Goal: Task Accomplishment & Management: Complete application form

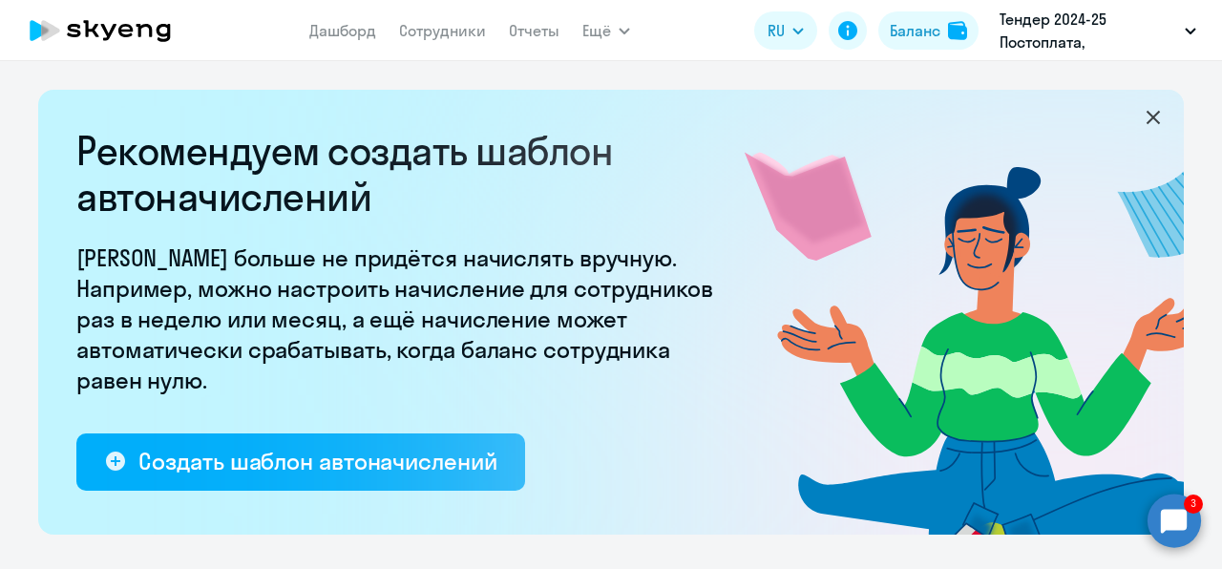
select select "10"
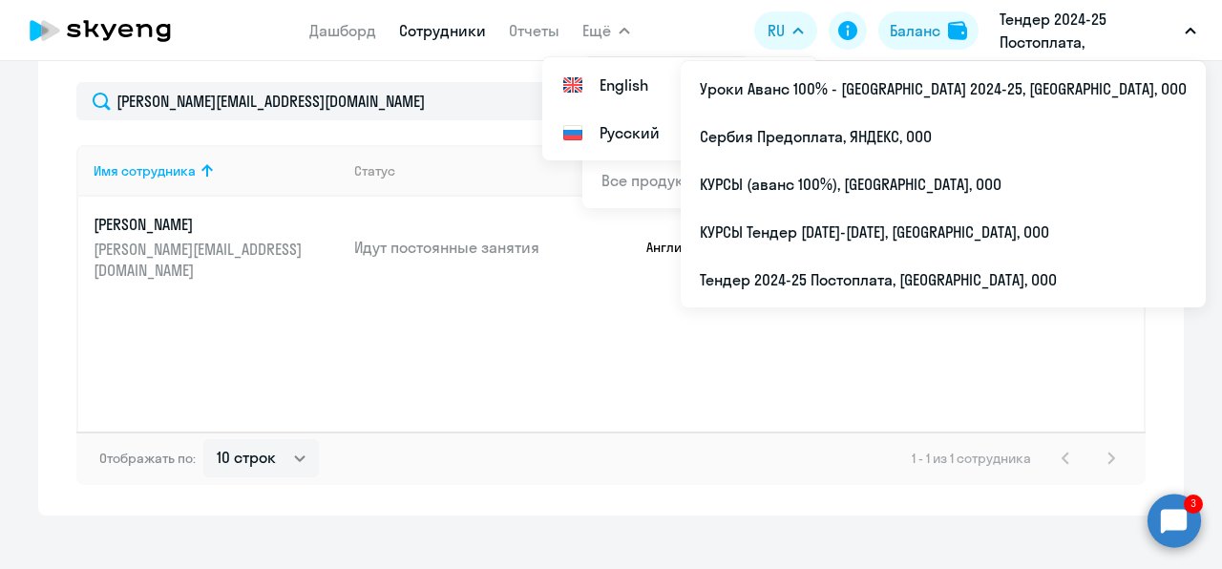
click at [434, 30] on link "Сотрудники" at bounding box center [442, 30] width 87 height 19
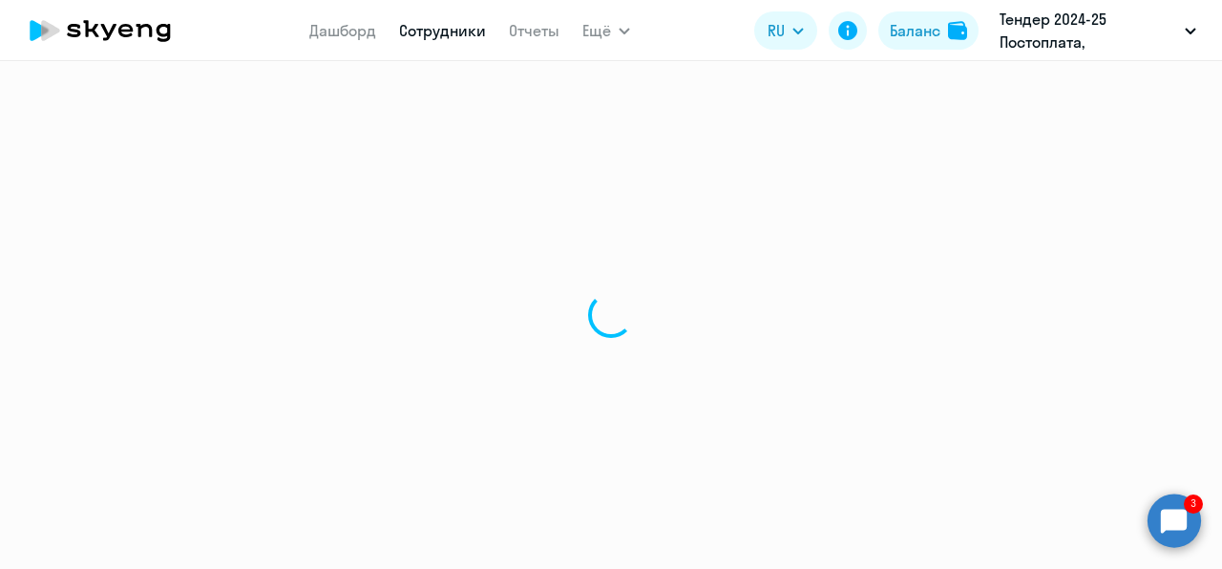
select select "30"
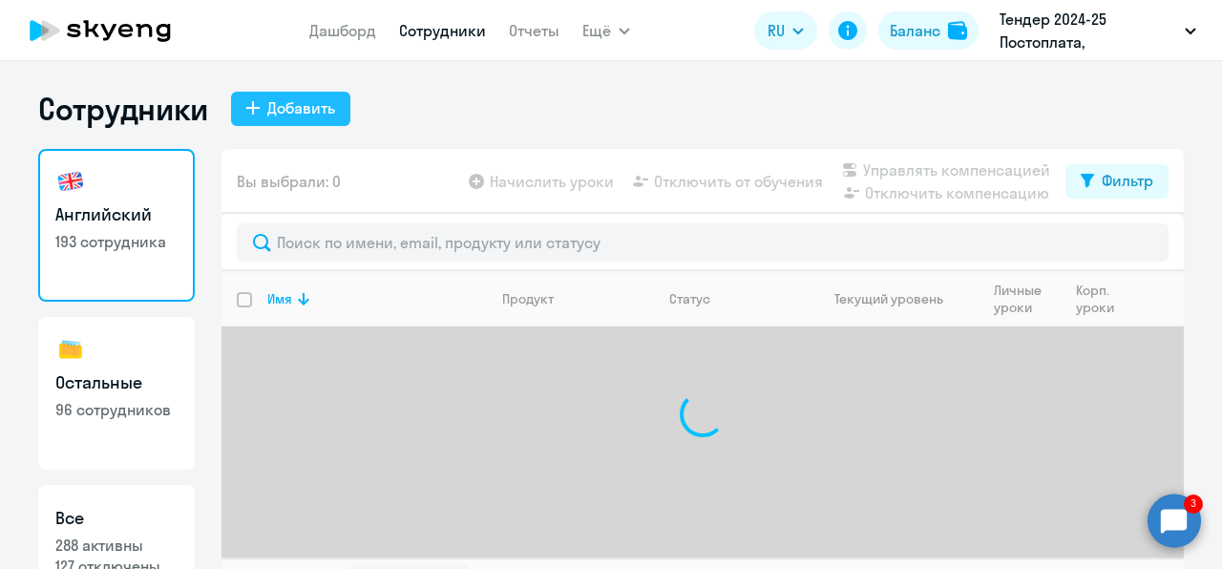
click at [286, 118] on div "Добавить" at bounding box center [301, 107] width 68 height 23
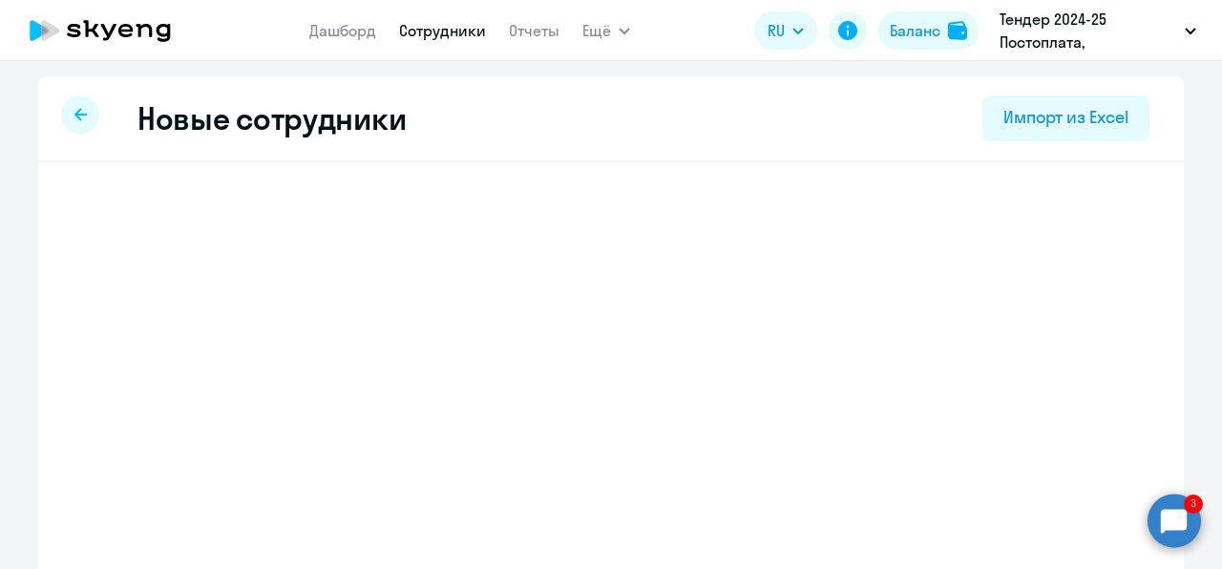
select select "english_adult_not_native_speaker"
select select "3"
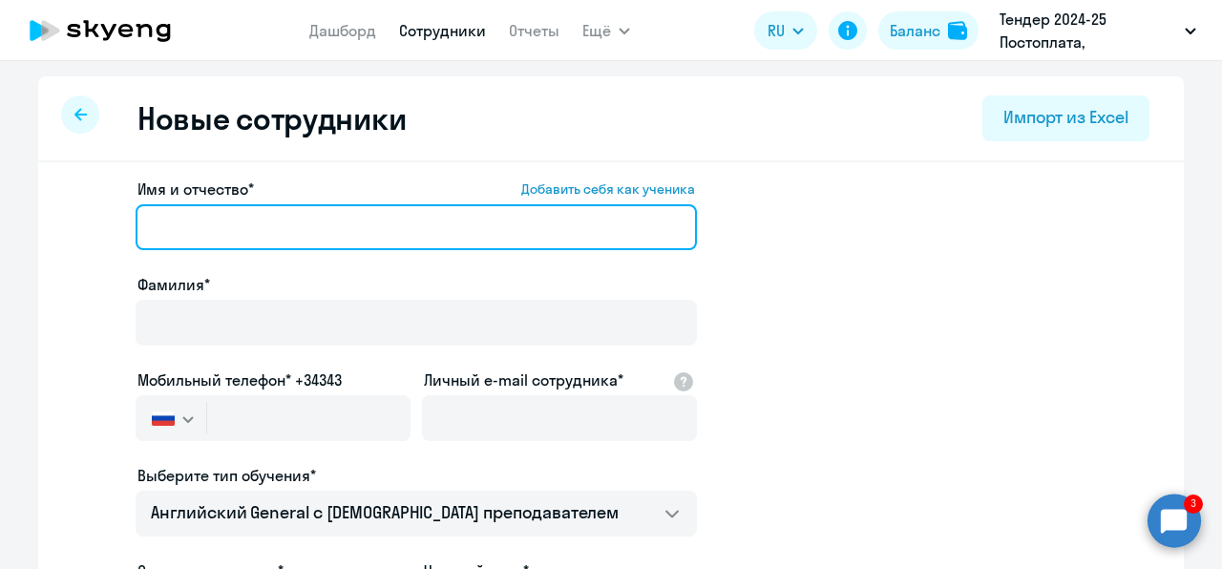
click at [307, 206] on input "Имя и отчество* Добавить себя как ученика" at bounding box center [416, 227] width 561 height 46
paste input "[PERSON_NAME]"
click at [313, 222] on input "[PERSON_NAME]" at bounding box center [416, 227] width 561 height 46
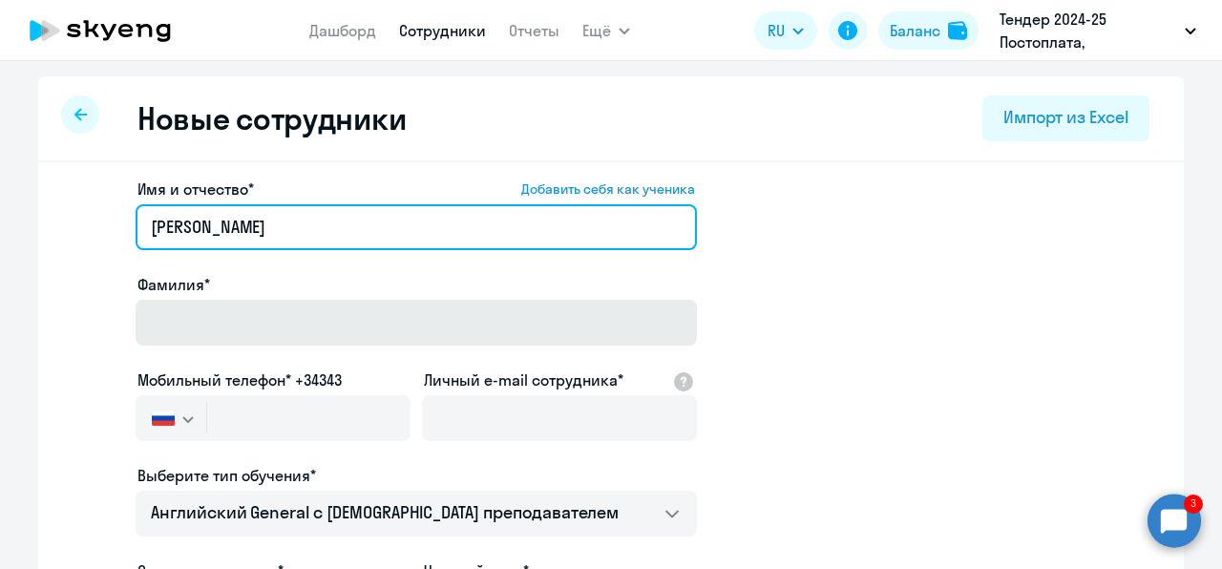
type input "[PERSON_NAME]"
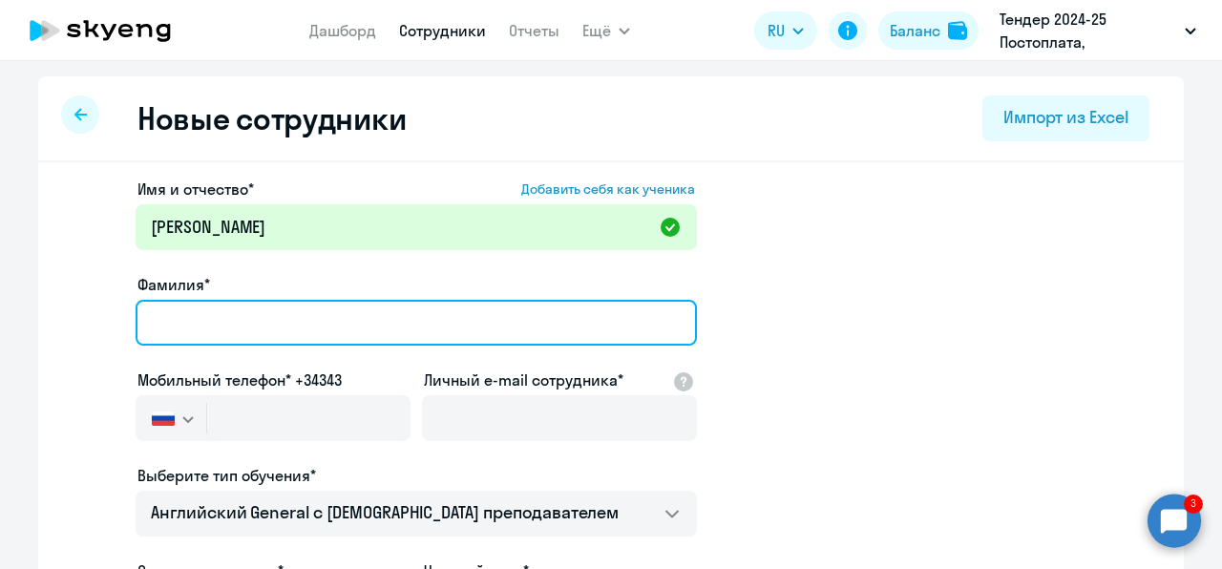
click at [306, 325] on input "Фамилия*" at bounding box center [416, 323] width 561 height 46
paste input "Исупов"
type input "Исупов"
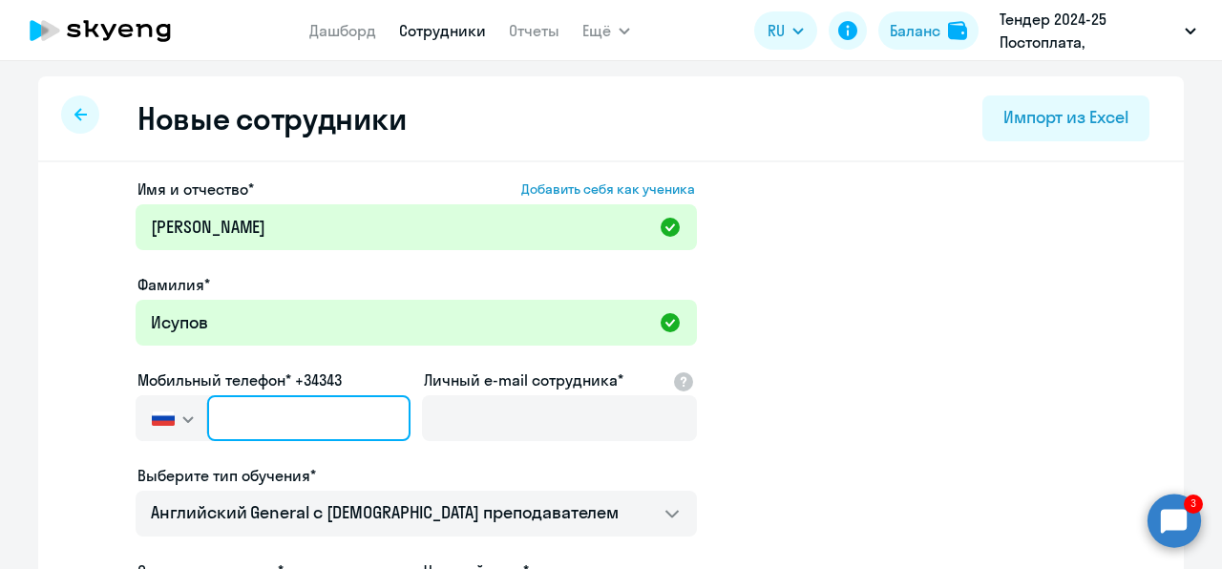
click at [236, 432] on input "text" at bounding box center [308, 418] width 203 height 46
paste input "[PHONE_NUMBER]"
type input "[PHONE_NUMBER]"
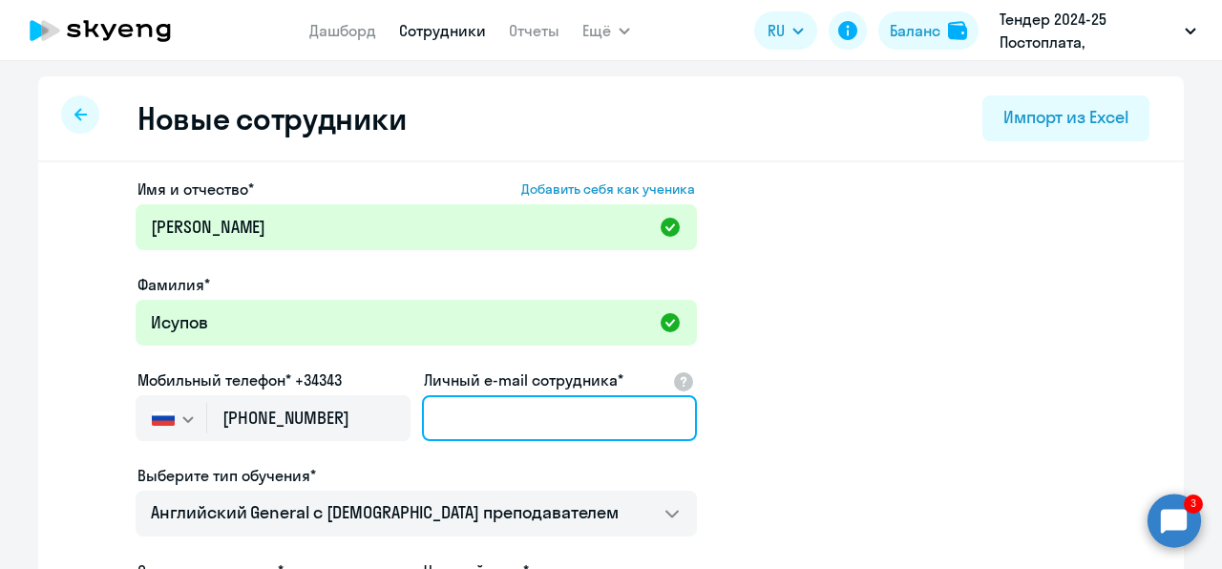
click at [447, 419] on input "Личный e-mail сотрудника*" at bounding box center [559, 418] width 275 height 46
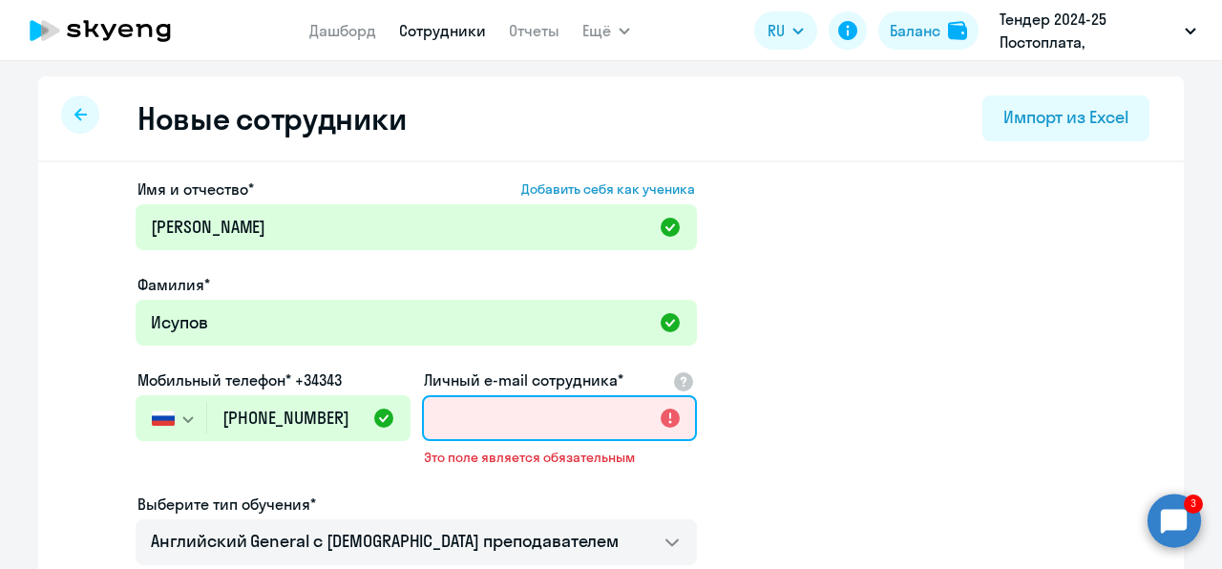
paste input "[EMAIL_ADDRESS][DOMAIN_NAME]"
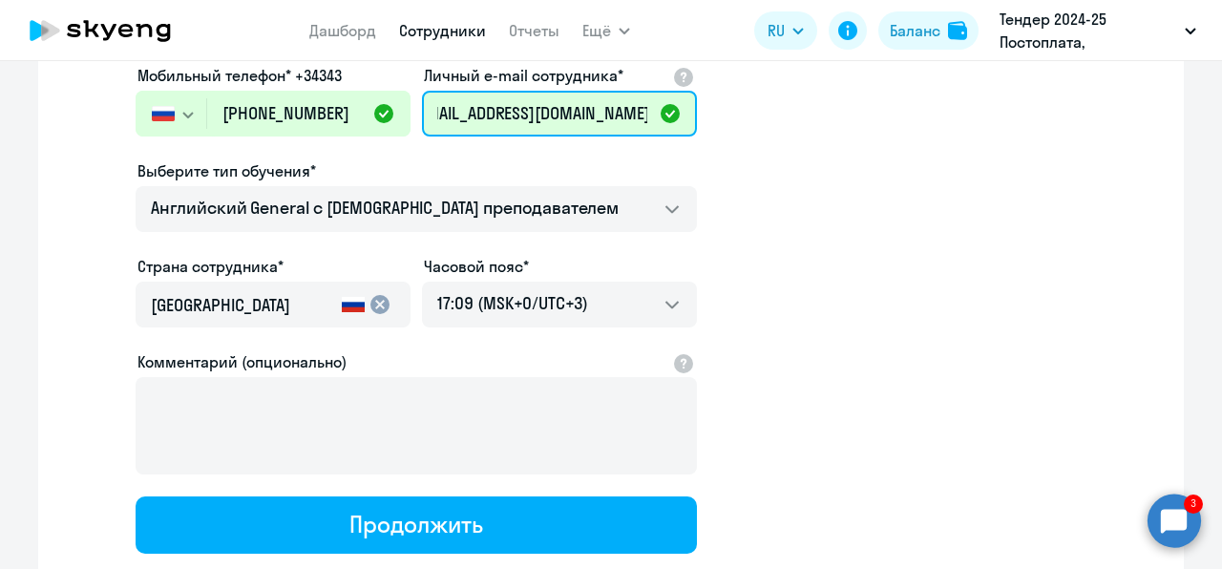
scroll to position [306, 0]
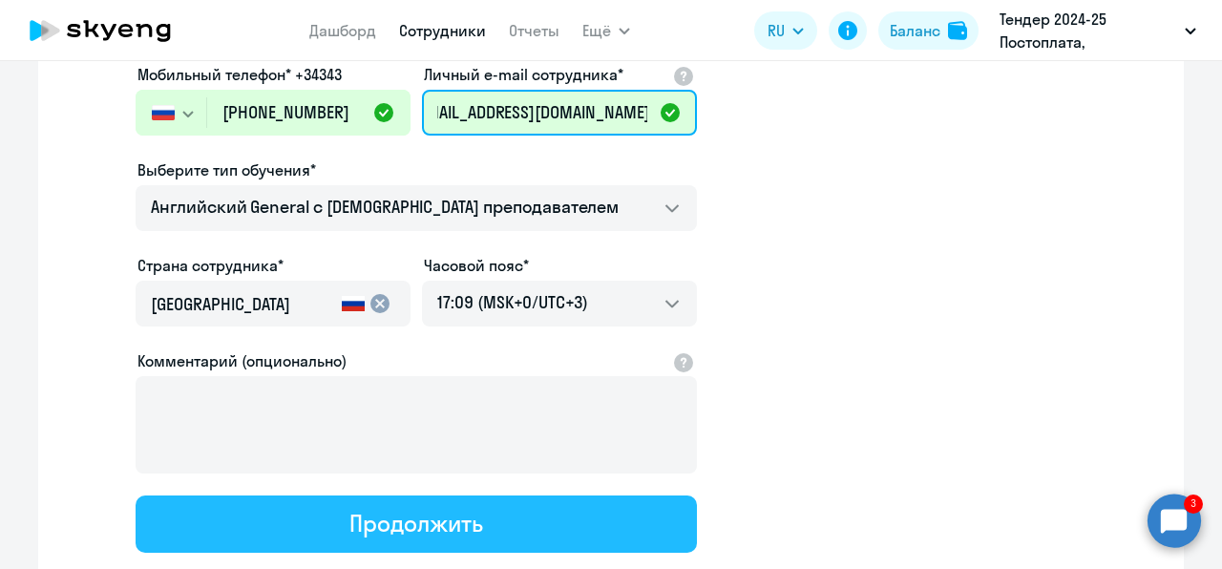
type input "[EMAIL_ADDRESS][DOMAIN_NAME]"
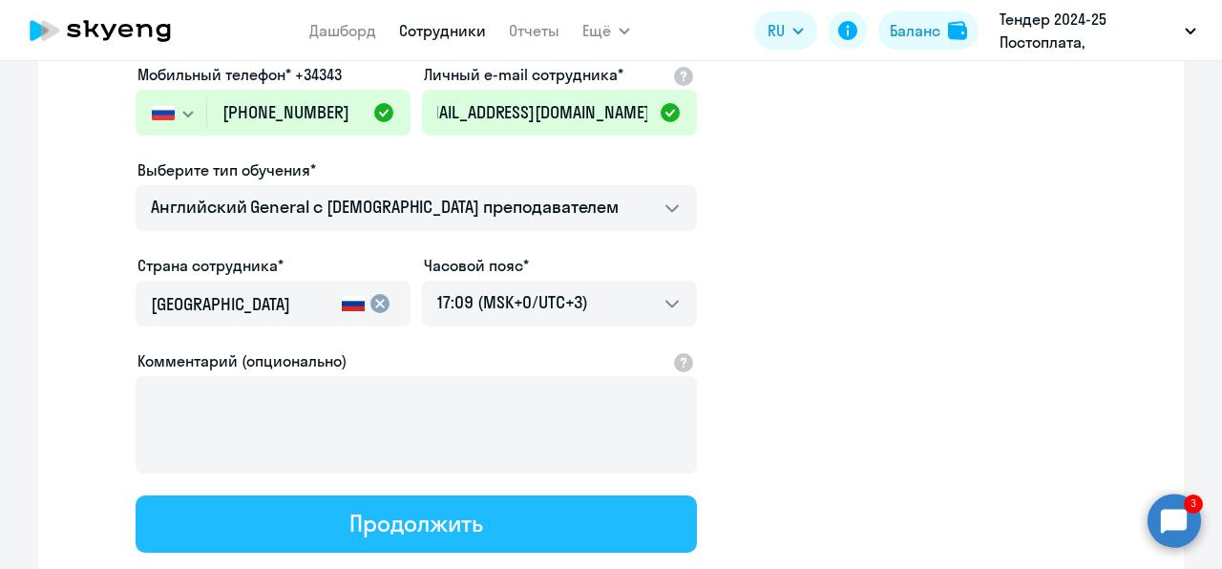
click at [441, 512] on div "Продолжить" at bounding box center [415, 523] width 133 height 31
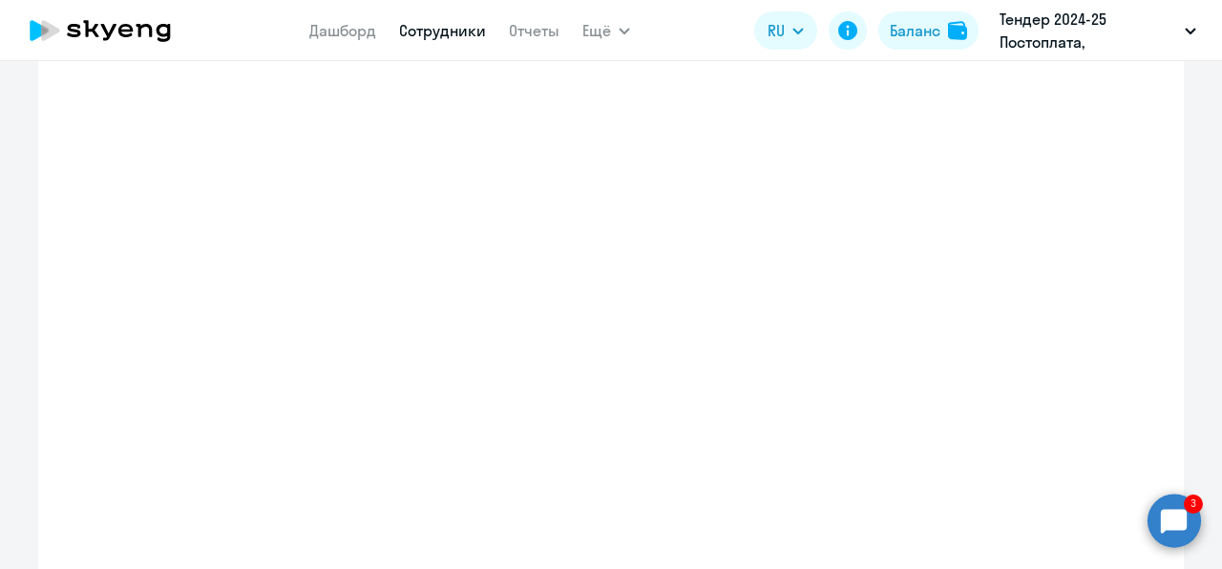
select select "english_adult_not_native_speaker"
select select "3"
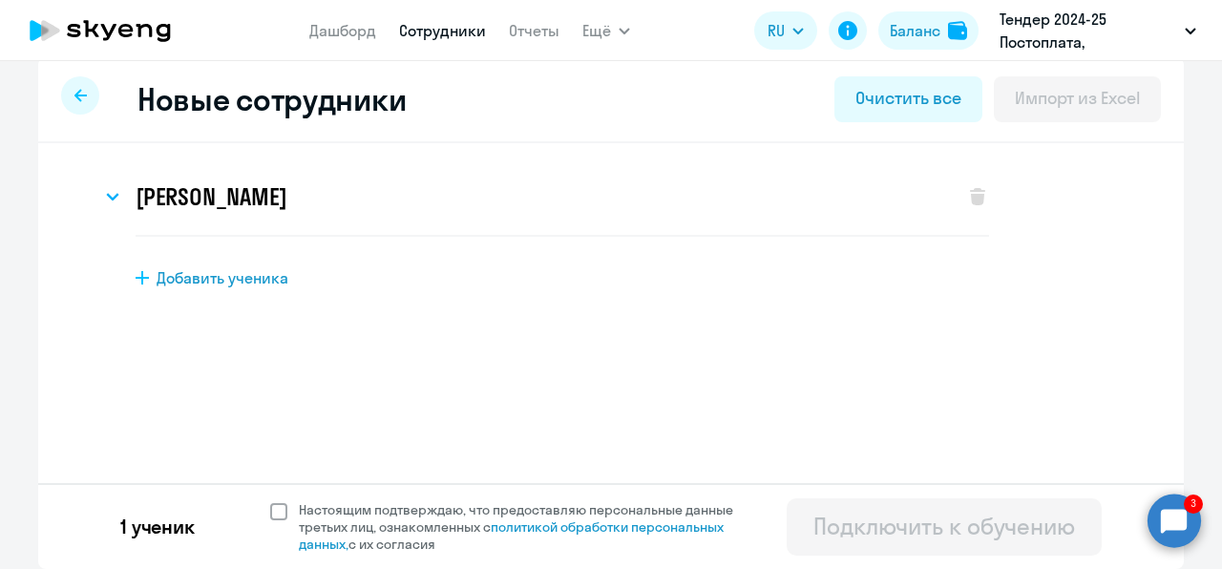
scroll to position [19, 0]
click at [404, 512] on span "Настоящим подтверждаю, что предоставляю персональные данные третьих лиц, ознако…" at bounding box center [527, 527] width 457 height 52
click at [270, 501] on input "Настоящим подтверждаю, что предоставляю персональные данные третьих лиц, ознако…" at bounding box center [269, 500] width 1 height 1
checkbox input "true"
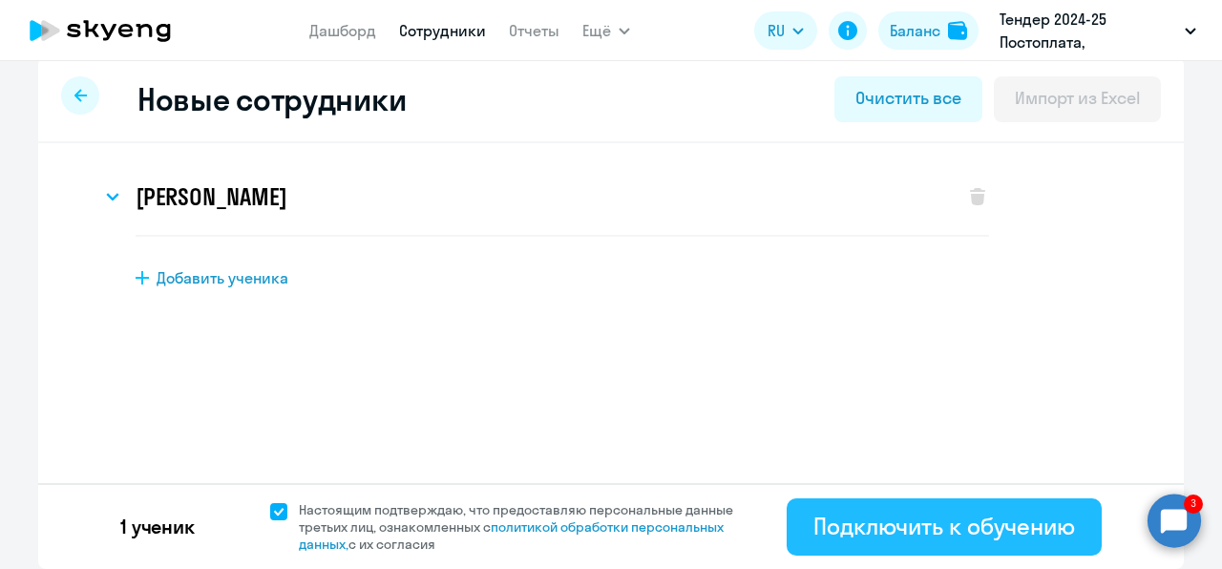
click at [814, 511] on div "Подключить к обучению" at bounding box center [945, 526] width 262 height 31
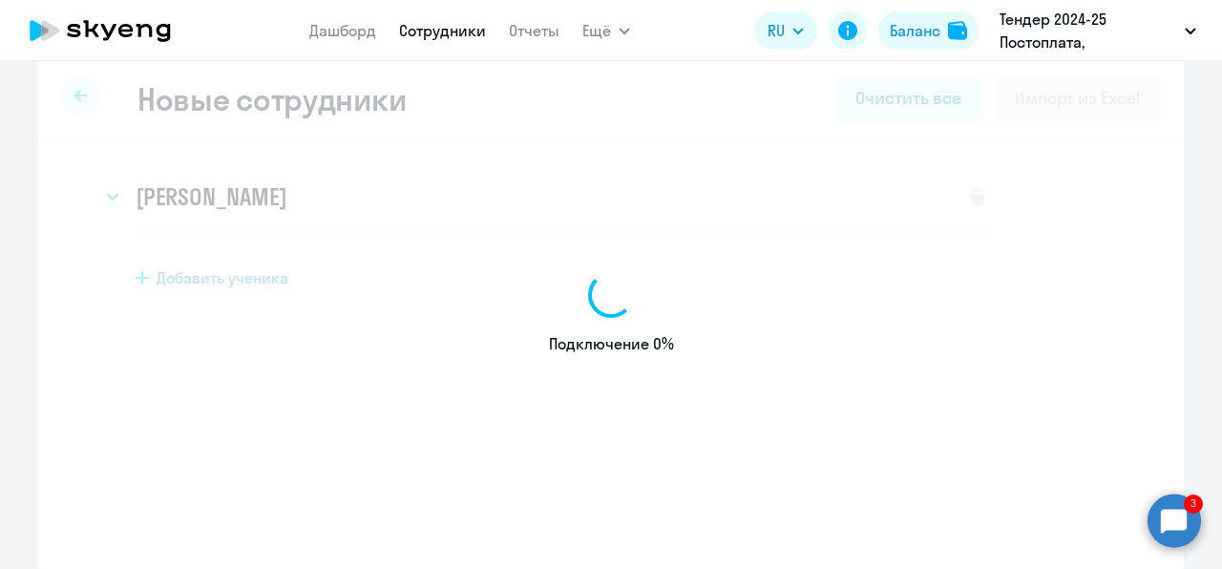
select select "english_adult_not_native_speaker"
select select "3"
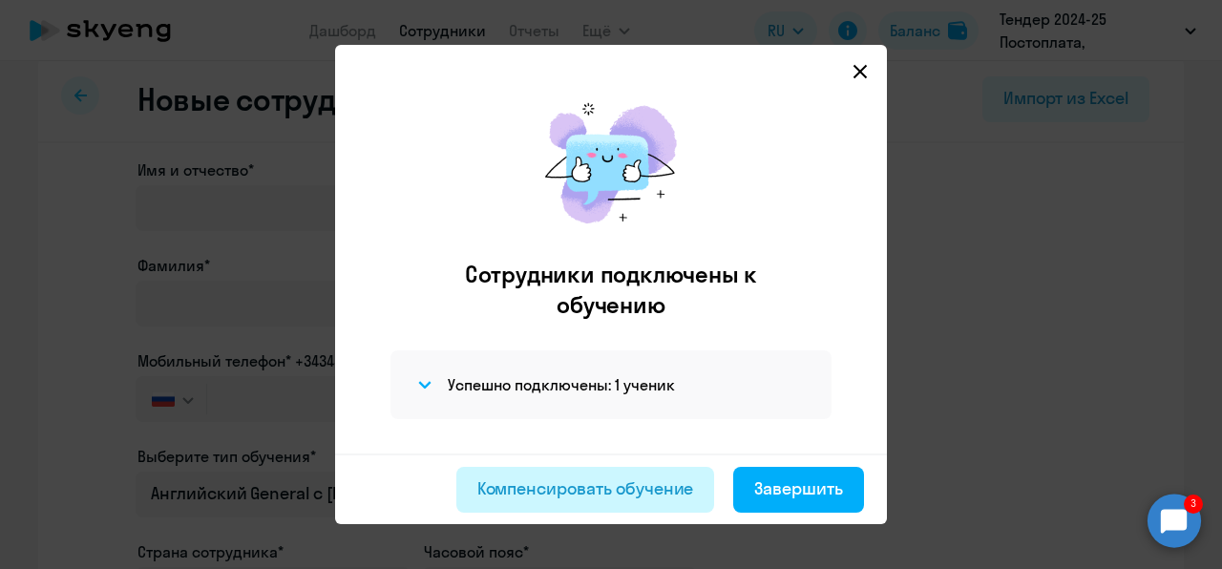
click at [682, 496] on div "Компенсировать обучение" at bounding box center [585, 488] width 217 height 25
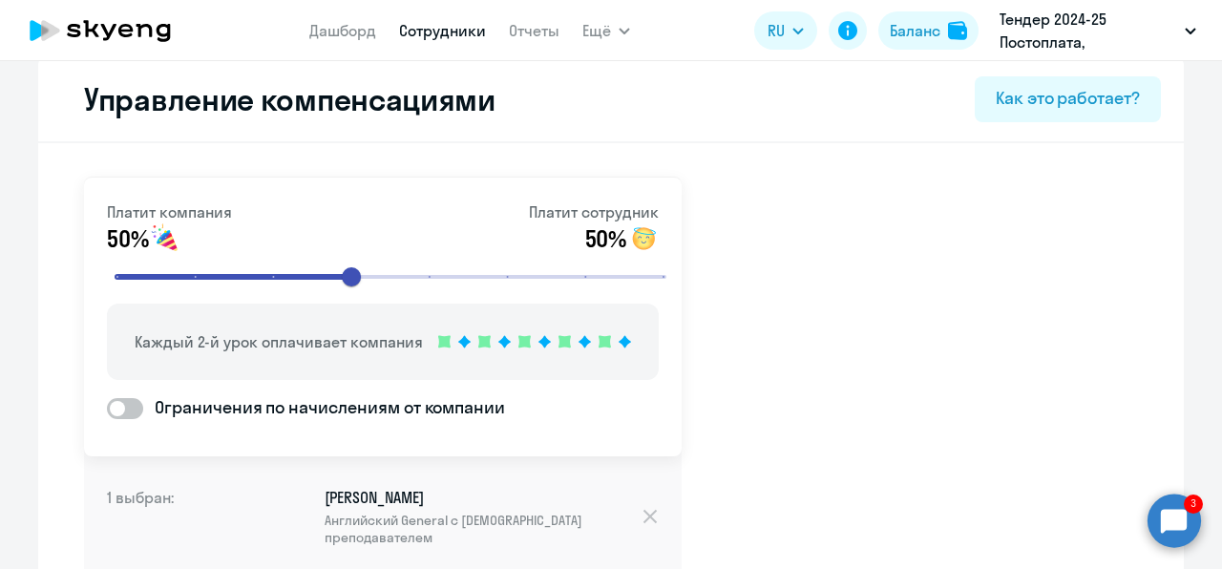
click at [462, 34] on link "Сотрудники" at bounding box center [442, 30] width 87 height 19
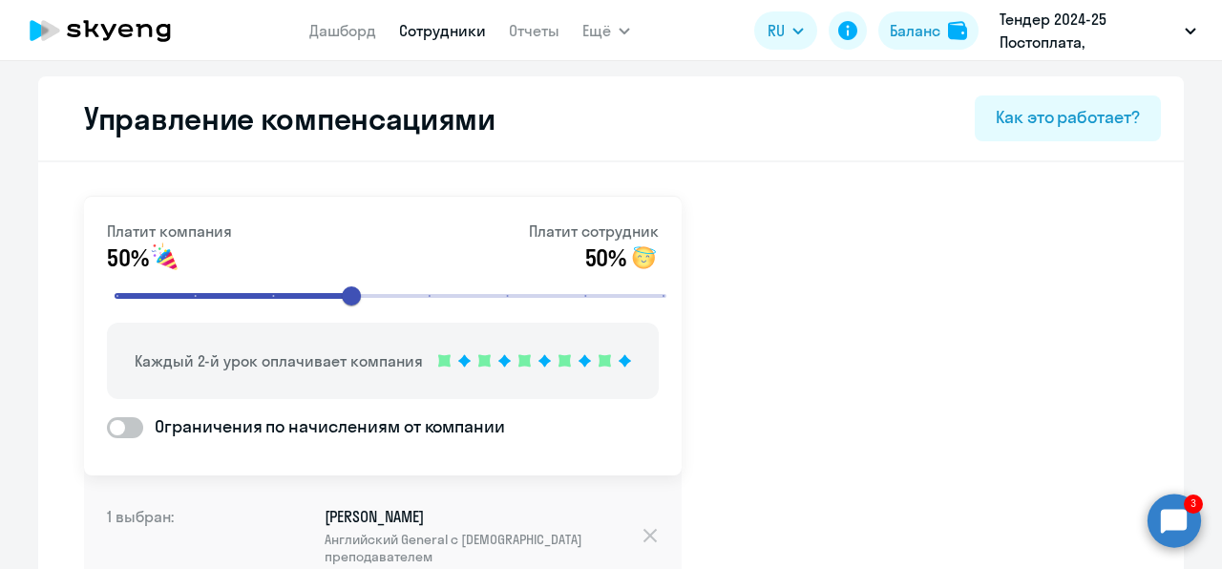
select select "30"
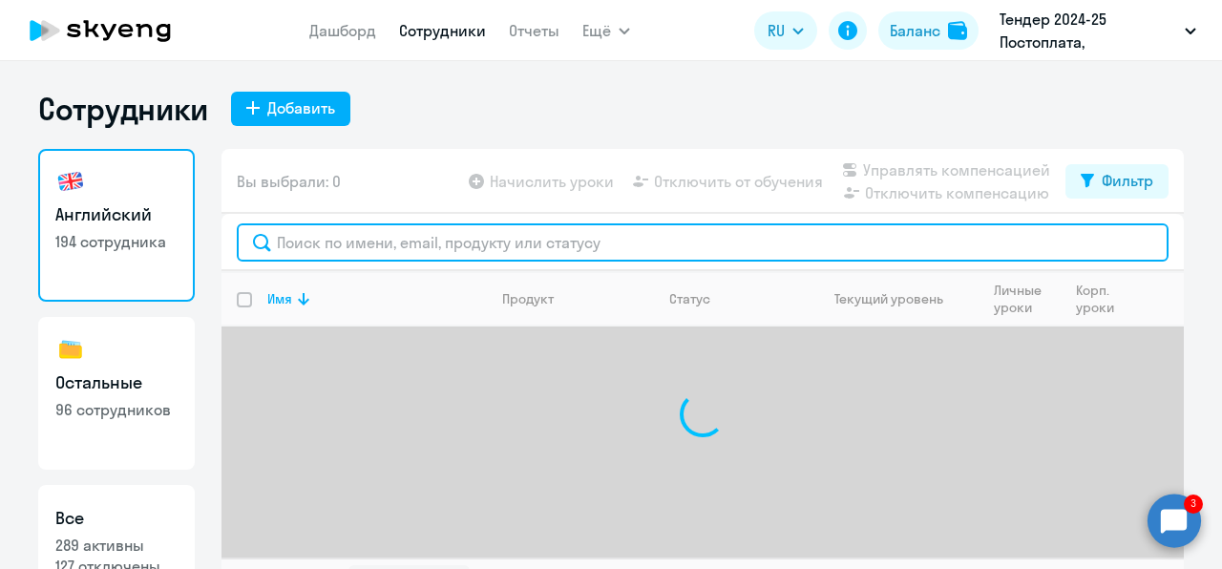
click at [460, 243] on input "text" at bounding box center [703, 242] width 932 height 38
paste input "[EMAIL_ADDRESS][DOMAIN_NAME]"
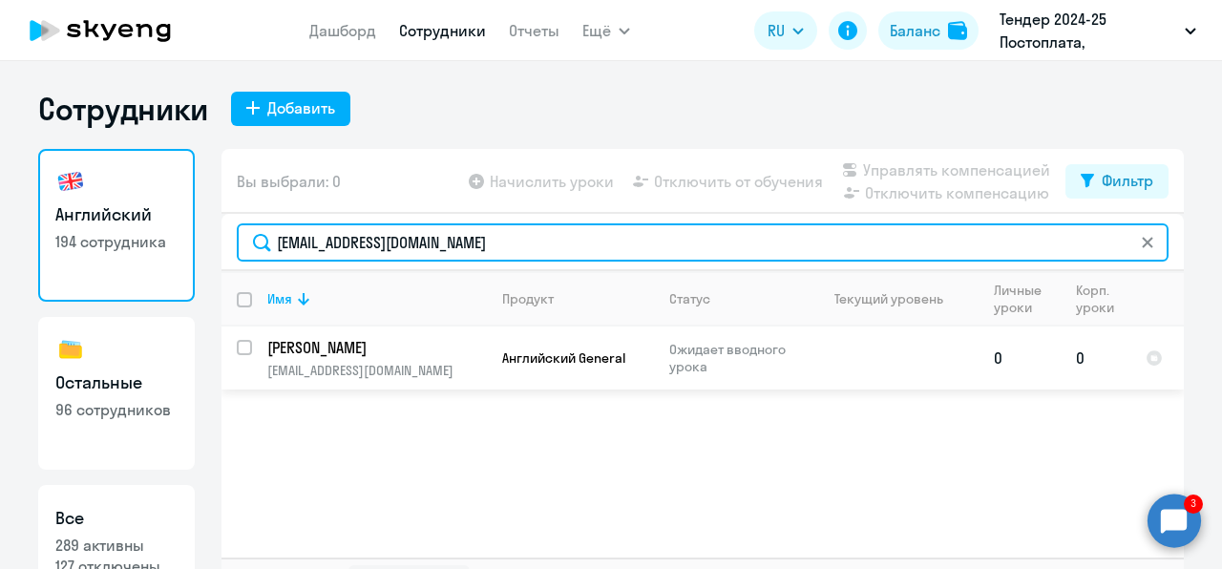
type input "[EMAIL_ADDRESS][DOMAIN_NAME]"
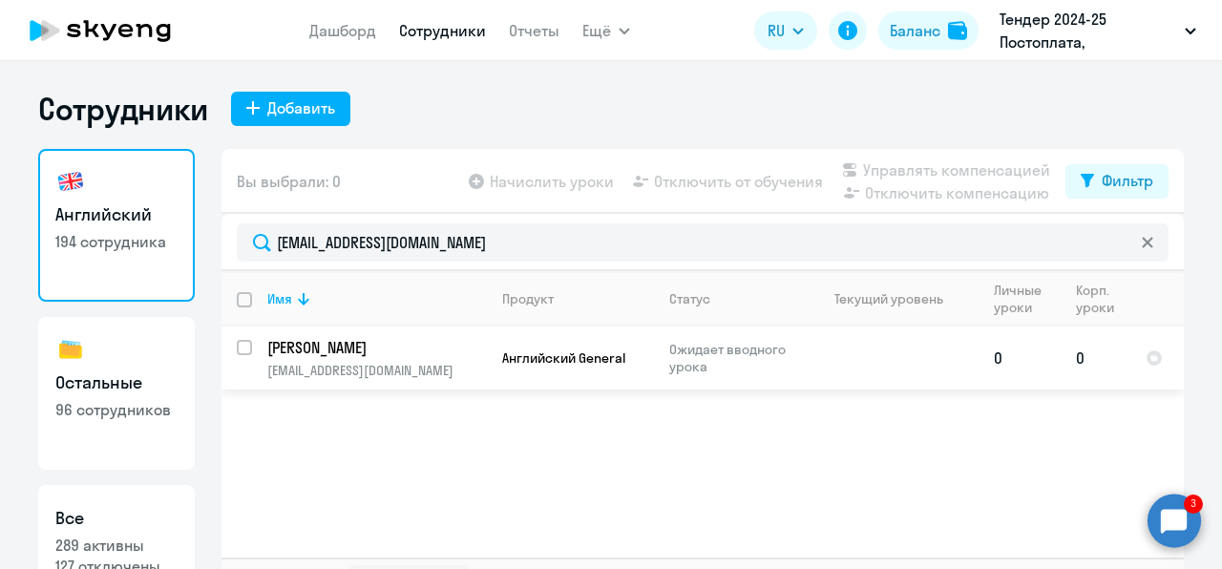
click at [669, 352] on p "Ожидает вводного урока" at bounding box center [734, 358] width 131 height 34
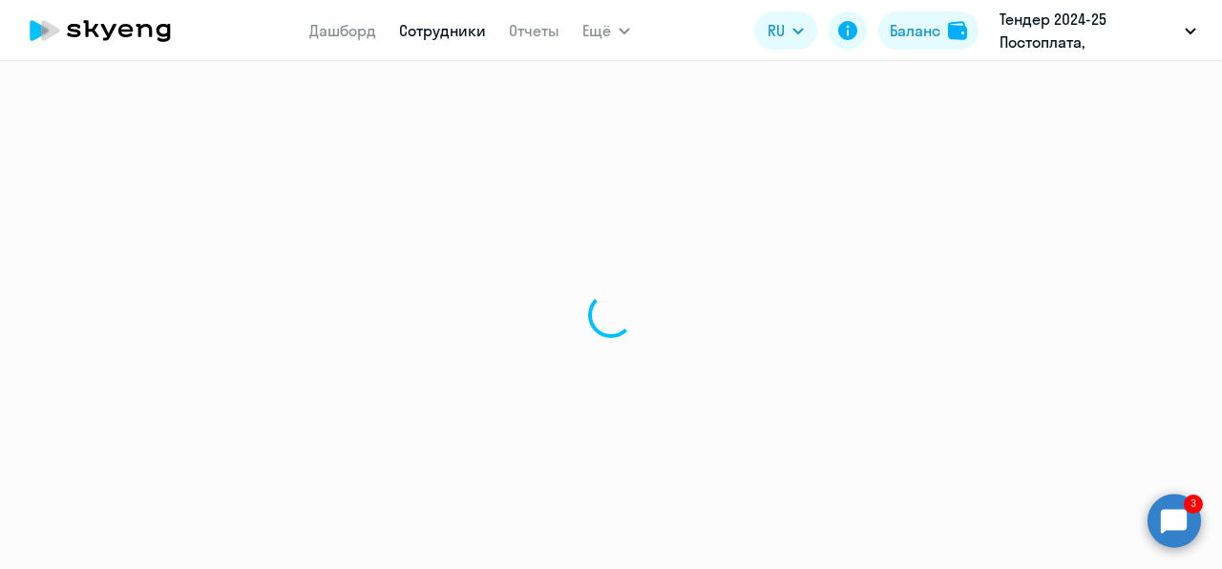
select select "english"
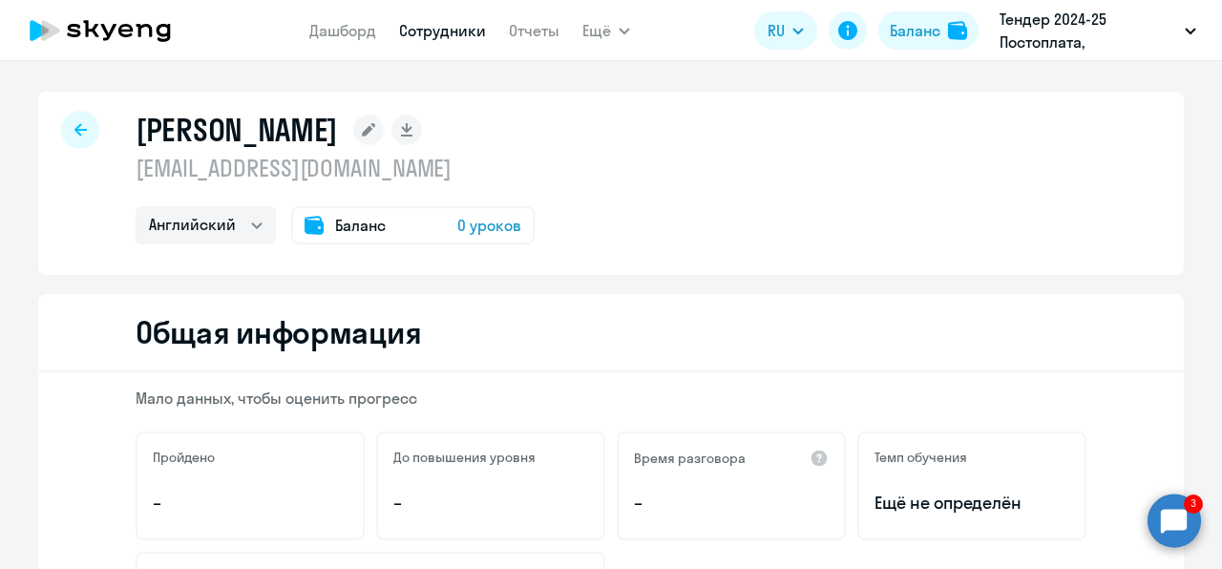
click at [483, 222] on span "0 уроков" at bounding box center [489, 225] width 64 height 23
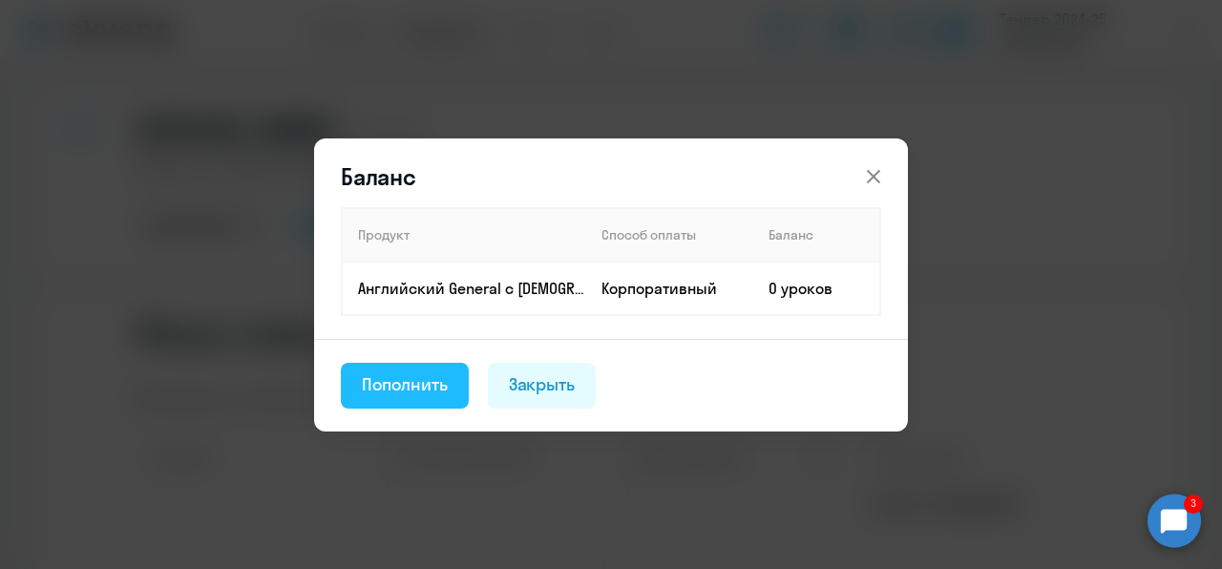
click at [401, 397] on button "Пополнить" at bounding box center [405, 386] width 128 height 46
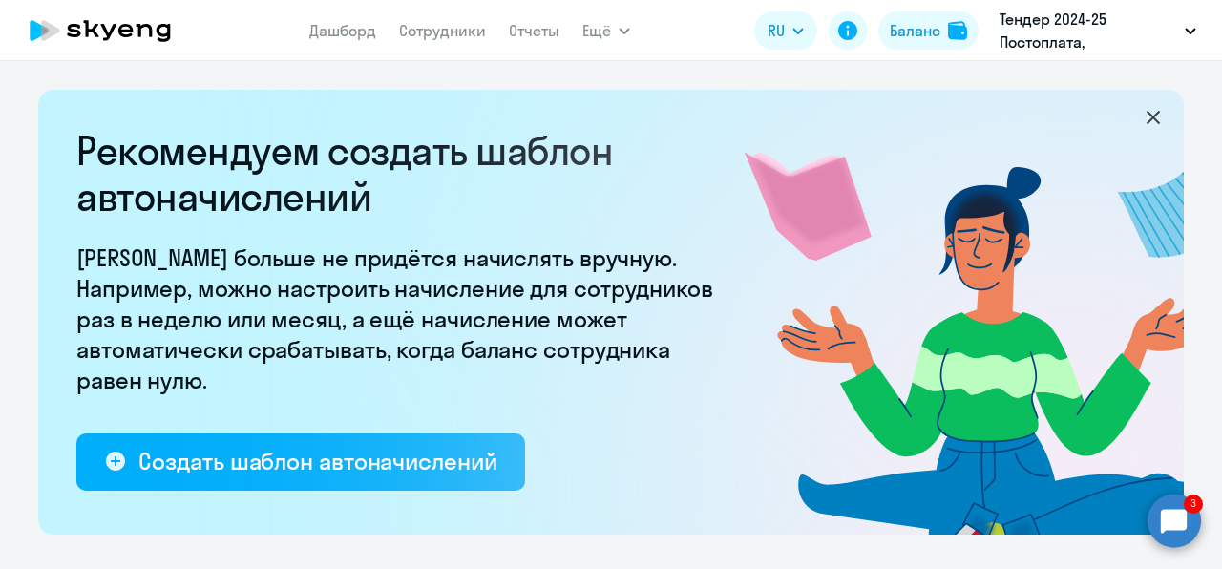
select select "10"
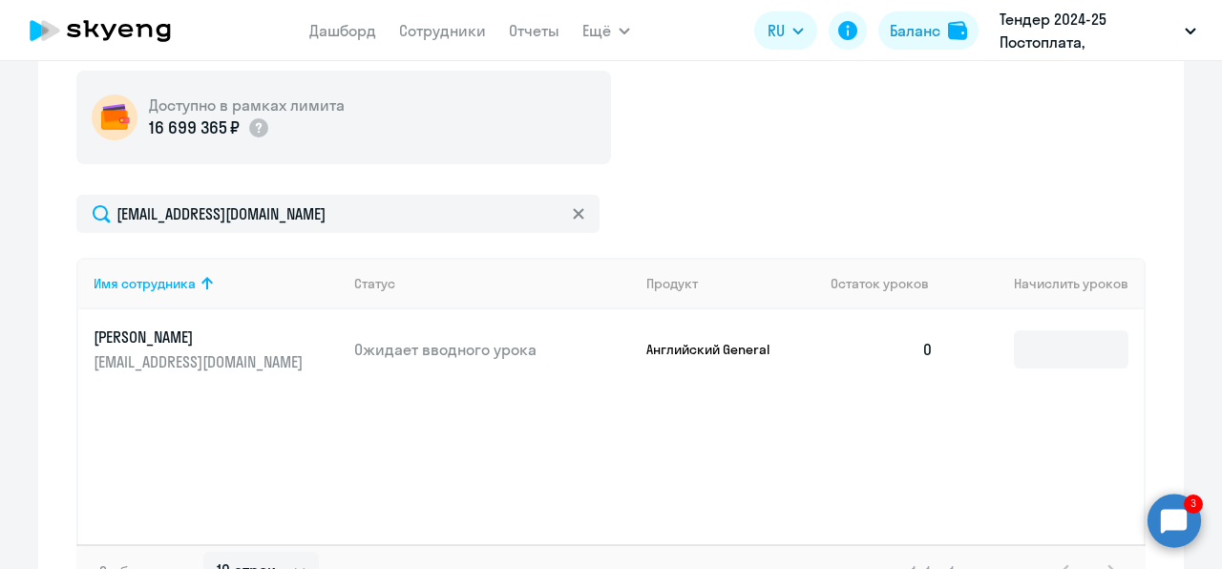
scroll to position [700, 0]
click at [1018, 348] on input at bounding box center [1071, 348] width 115 height 38
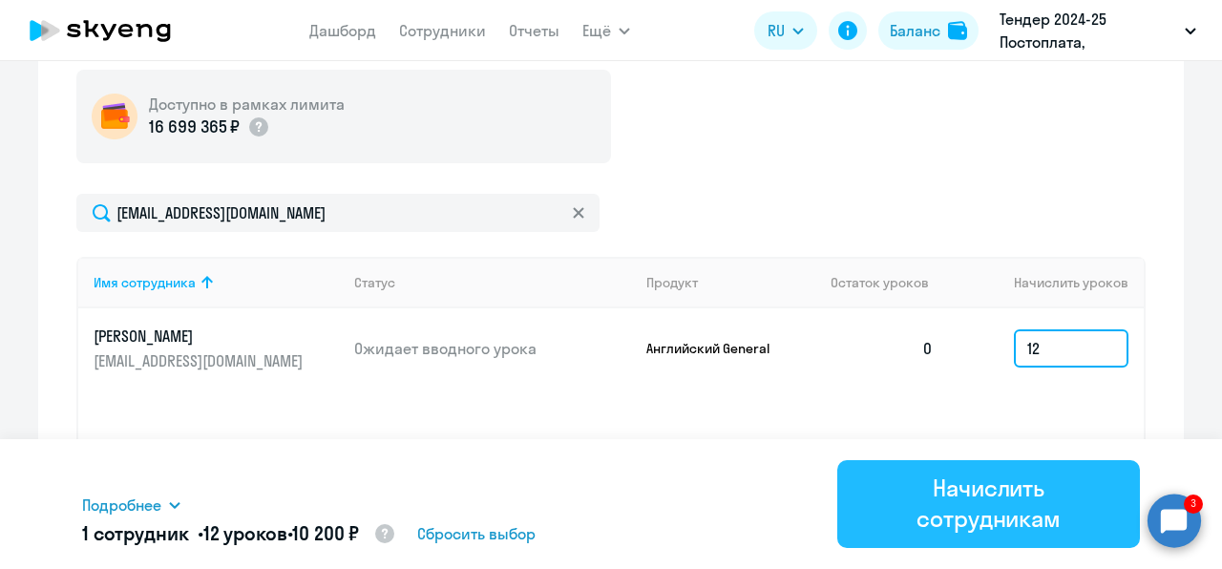
type input "12"
click at [978, 484] on div "Начислить сотрудникам" at bounding box center [988, 503] width 249 height 61
